Goal: Transaction & Acquisition: Purchase product/service

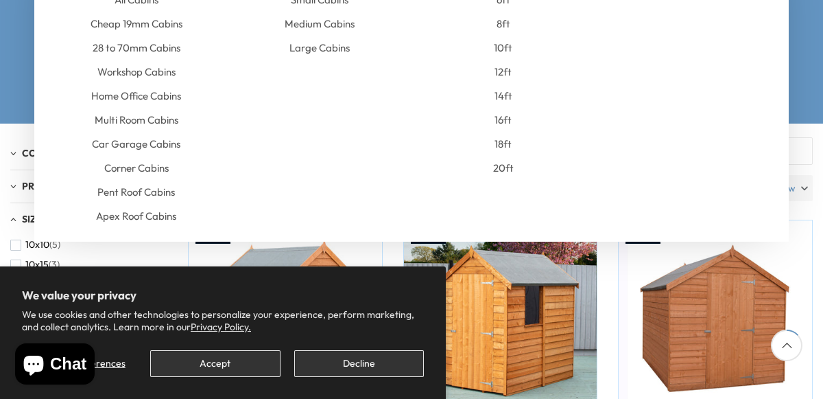
scroll to position [242, 0]
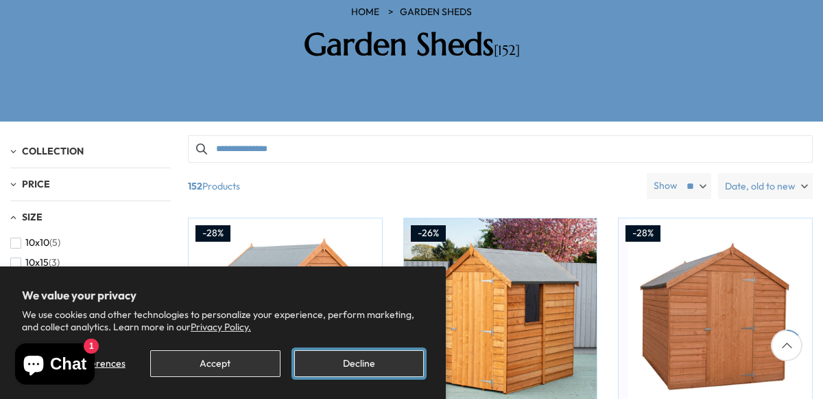
click at [358, 373] on button "Decline" at bounding box center [359, 363] width 130 height 27
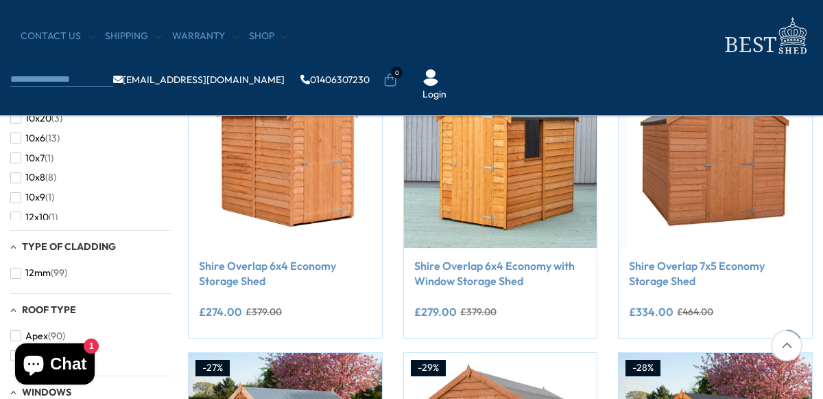
scroll to position [290, 0]
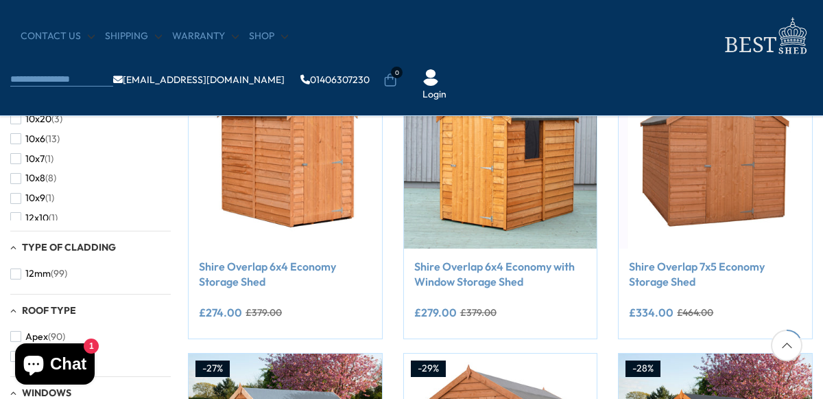
click at [20, 248] on div "Type of Cladding" at bounding box center [90, 248] width 161 height 12
click at [22, 245] on span "Type of Cladding" at bounding box center [69, 247] width 94 height 12
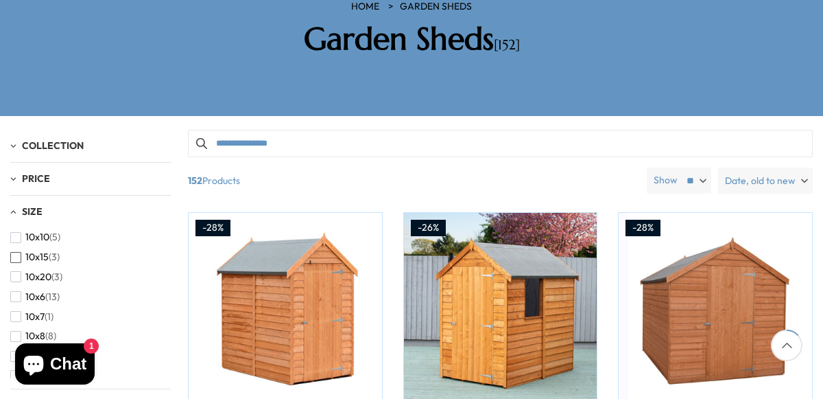
scroll to position [242, 0]
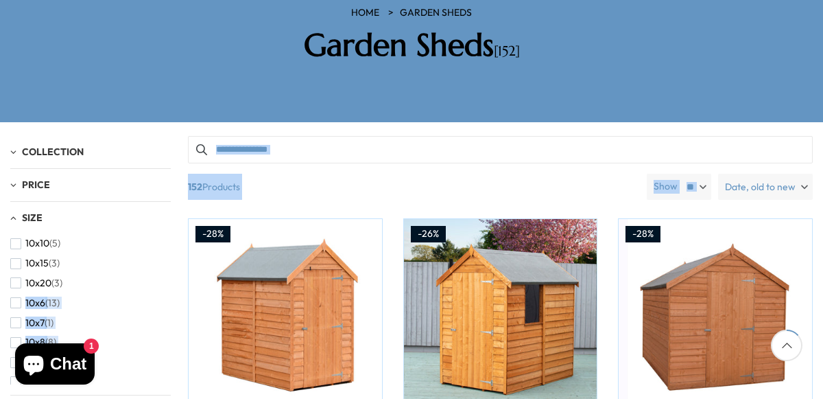
drag, startPoint x: 172, startPoint y: 209, endPoint x: 169, endPoint y: 231, distance: 21.5
click at [169, 136] on div "Filter By Collection Arbours (17) Fencing (16) [GEOGRAPHIC_DATA] (22) [GEOGRAPH…" at bounding box center [411, 136] width 803 height 0
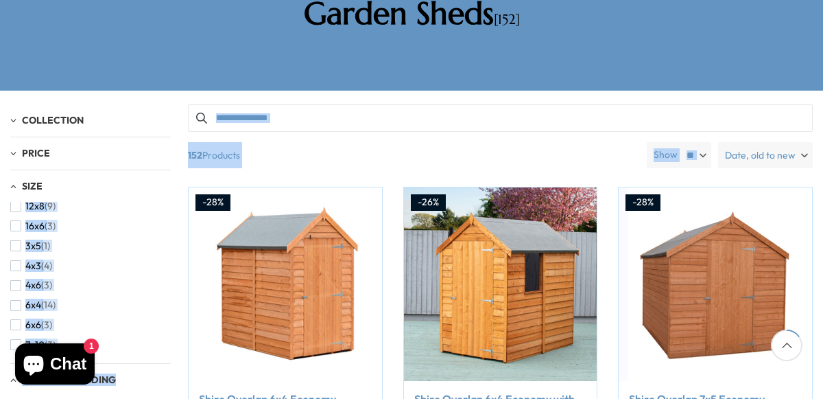
scroll to position [91, 0]
click at [166, 202] on div "10x10 (5) 10x15 (3) 10x20 (3) 10x6 (13) 10x7 (1) 10x8 (8) 10x9 (1) 12x10 (1) 12…" at bounding box center [90, 277] width 161 height 151
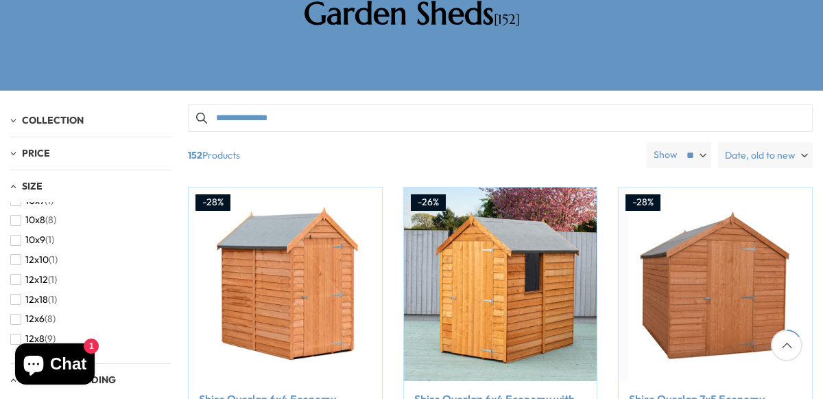
click at [166, 223] on div "10x10 (5) 10x15 (3) 10x20 (3) 10x6 (13) 10x7 (1) 10x8 (8) 10x9 (1) 12x10 (1) 12…" at bounding box center [90, 277] width 161 height 151
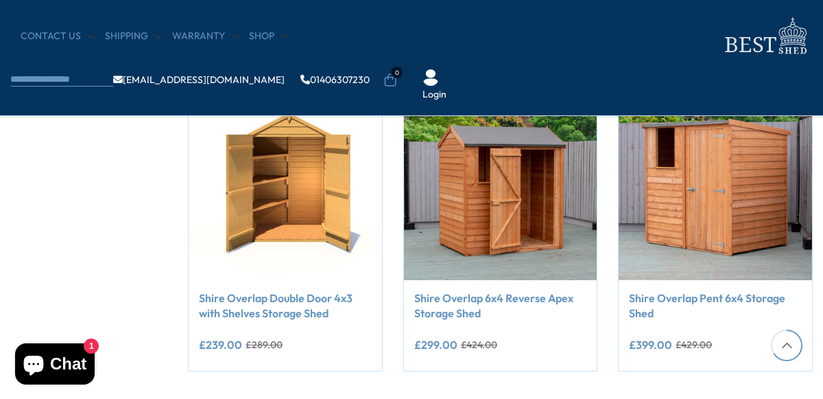
scroll to position [1157, 0]
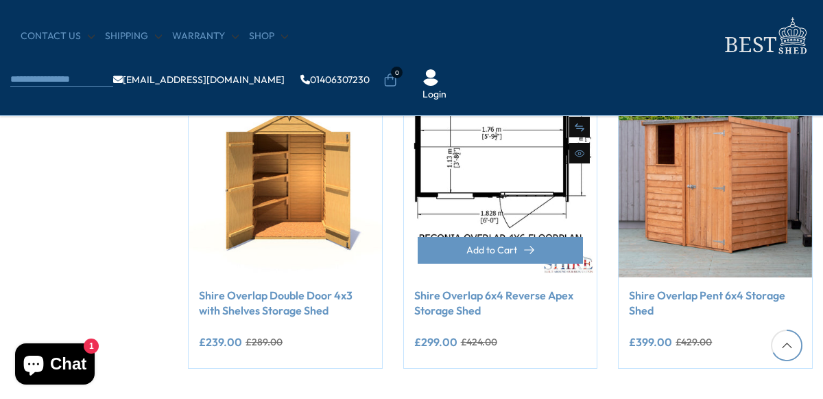
click at [561, 186] on img at bounding box center [500, 180] width 193 height 193
